Goal: Task Accomplishment & Management: Manage account settings

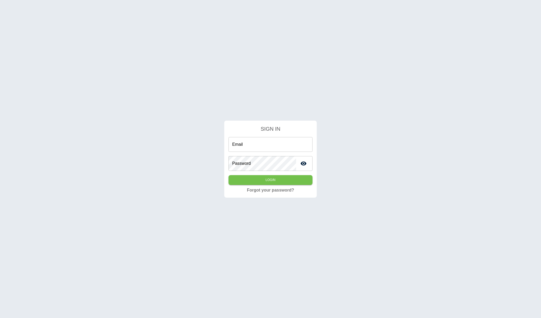
click at [246, 137] on input "Email" at bounding box center [271, 144] width 84 height 15
type input "**********"
click at [229, 175] on button "Login" at bounding box center [271, 180] width 84 height 10
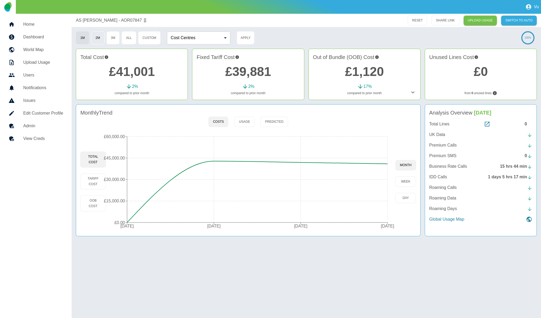
click at [103, 37] on button "2M" at bounding box center [97, 37] width 13 height 13
click at [115, 38] on button "3M" at bounding box center [113, 37] width 13 height 13
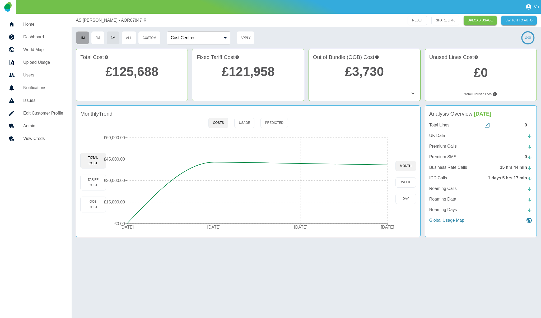
click at [83, 36] on button "1M" at bounding box center [82, 37] width 13 height 13
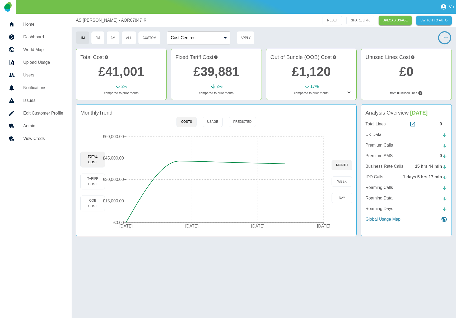
click at [35, 126] on h5 "Admin" at bounding box center [43, 126] width 40 height 6
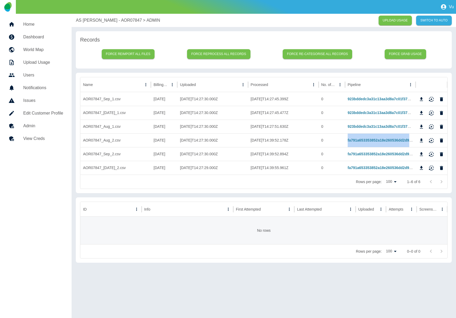
click at [32, 26] on h5 "Home" at bounding box center [43, 24] width 40 height 6
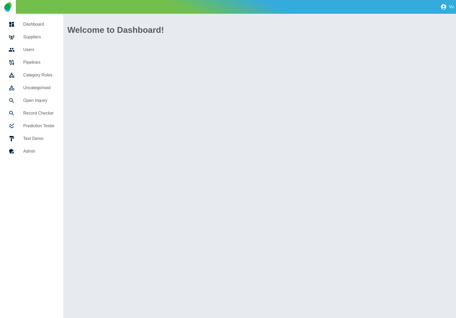
click at [35, 62] on h5 "Pipelines" at bounding box center [38, 62] width 31 height 6
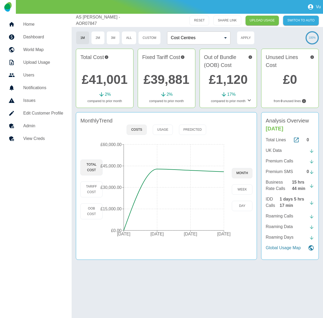
click at [26, 126] on h5 "Admin" at bounding box center [43, 126] width 40 height 6
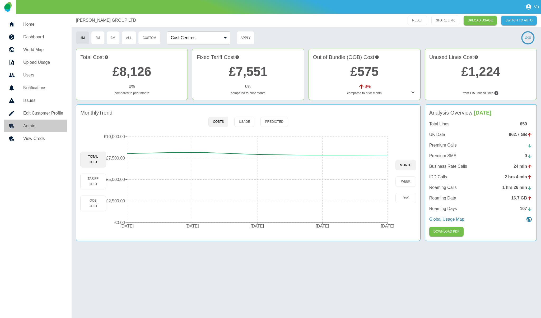
click at [29, 125] on h5 "Admin" at bounding box center [43, 126] width 40 height 6
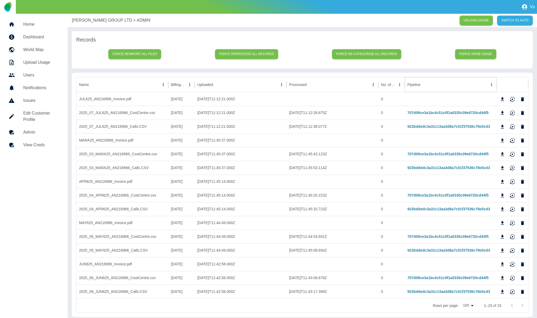
click at [423, 85] on icon "Sort" at bounding box center [425, 84] width 5 height 5
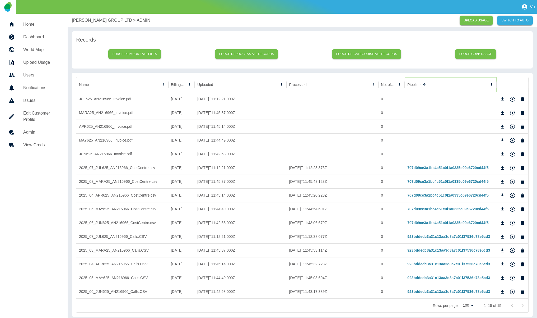
click at [423, 85] on icon "Sort" at bounding box center [425, 84] width 5 height 5
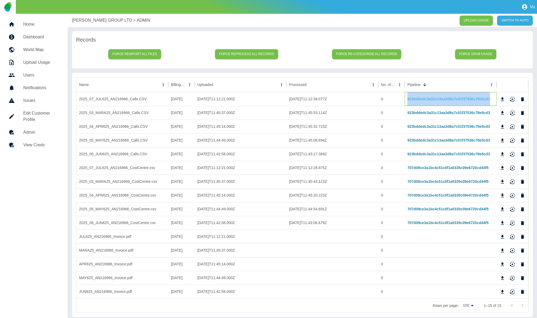
drag, startPoint x: 484, startPoint y: 100, endPoint x: 408, endPoint y: 100, distance: 76.4
click at [408, 100] on div "923bddedc3a31c13aa3d8a7c01f37536c78e5cd3" at bounding box center [451, 99] width 92 height 14
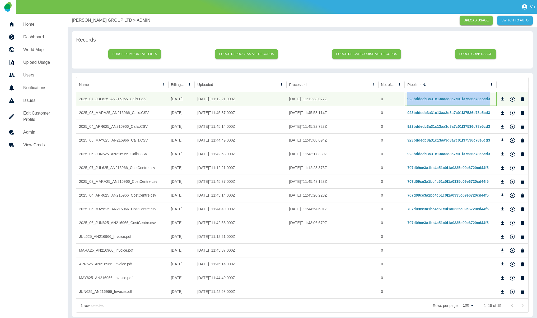
copy link "923bddedc3a31c13aa3d8a7c01f37536c78e5cd3"
drag, startPoint x: 402, startPoint y: 168, endPoint x: 444, endPoint y: 167, distance: 41.5
click at [444, 167] on div "2025_07_JUL625_AN216966_CostCentre.csv 01/07/2025 2025-08-08T11:12:21.000Z 2025…" at bounding box center [302, 168] width 452 height 14
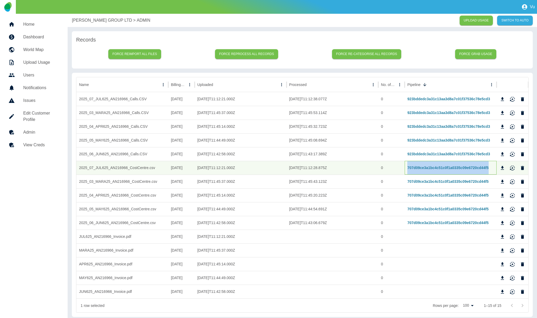
drag, startPoint x: 492, startPoint y: 168, endPoint x: 408, endPoint y: 170, distance: 84.6
click at [408, 170] on div "707d09ce3a1bc4c51c0f1a0335c09e6720cd44f5" at bounding box center [451, 168] width 92 height 14
copy link "707d09ce3a1bc4c51c0f1a0335c09e6720cd44f5"
